Goal: Information Seeking & Learning: Learn about a topic

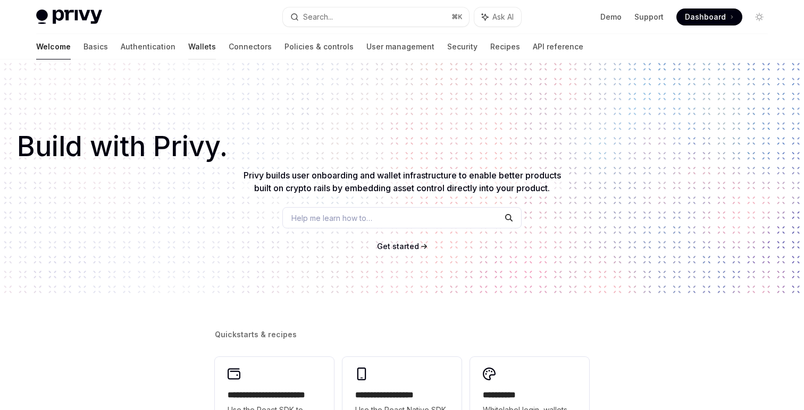
click at [188, 47] on link "Wallets" at bounding box center [202, 47] width 28 height 26
type textarea "*"
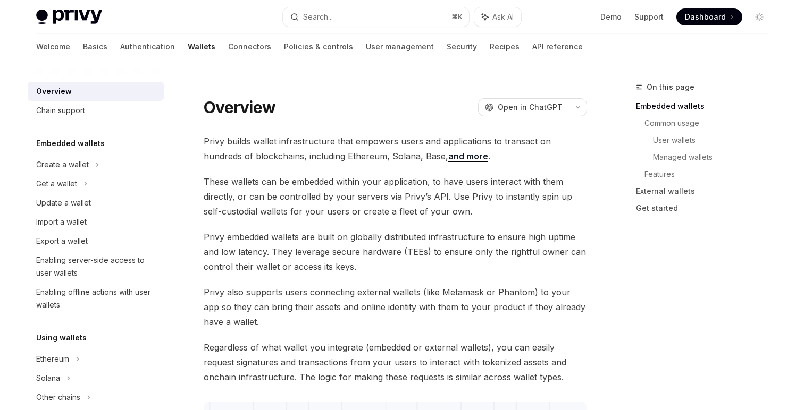
click at [425, 248] on span "Privy embedded wallets are built on globally distributed infrastructure to ensu…" at bounding box center [395, 252] width 383 height 45
